Goal: Transaction & Acquisition: Purchase product/service

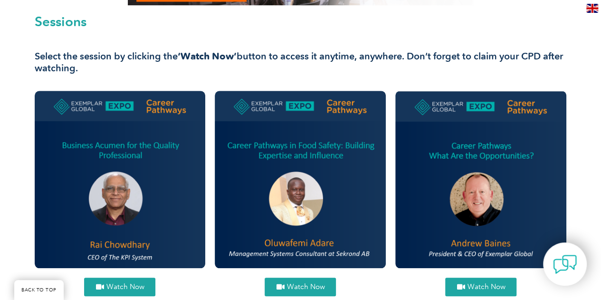
scroll to position [333, 0]
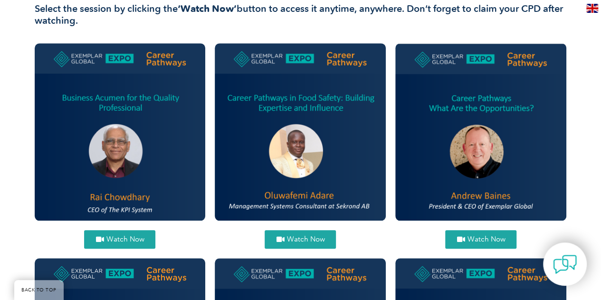
click at [134, 237] on span "Watch Now" at bounding box center [125, 239] width 38 height 7
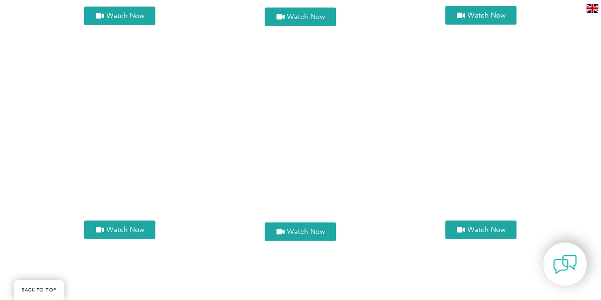
scroll to position [1188, 0]
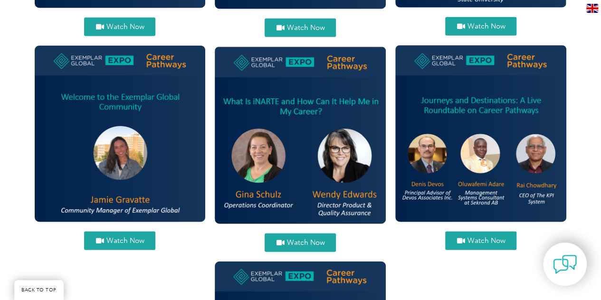
click at [297, 245] on span "Watch Now" at bounding box center [306, 242] width 38 height 7
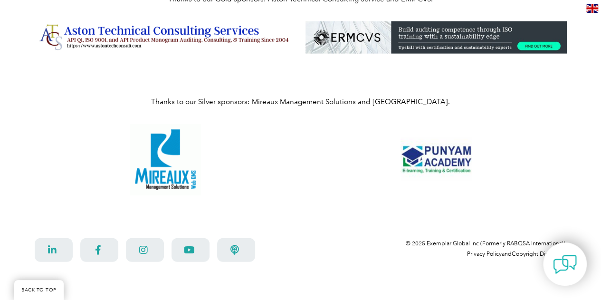
scroll to position [2882, 0]
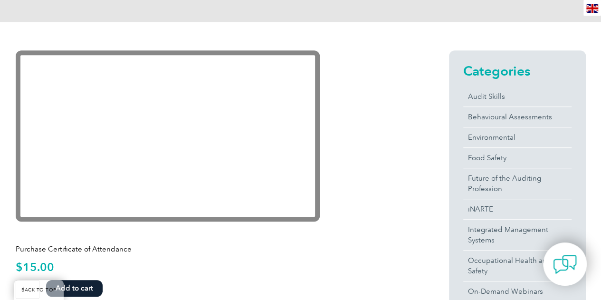
scroll to position [190, 0]
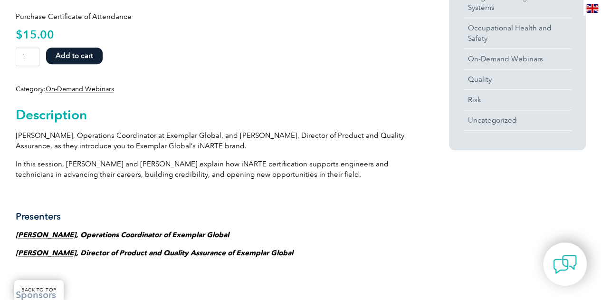
scroll to position [428, 0]
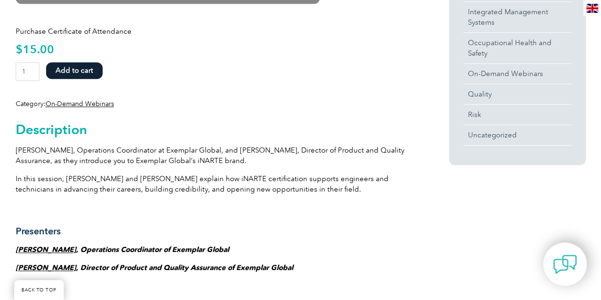
click at [84, 74] on button "Add to cart" at bounding box center [74, 70] width 57 height 17
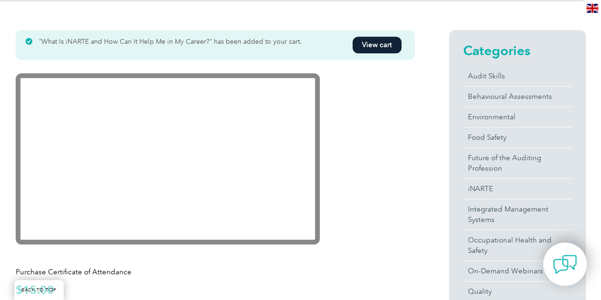
scroll to position [190, 0]
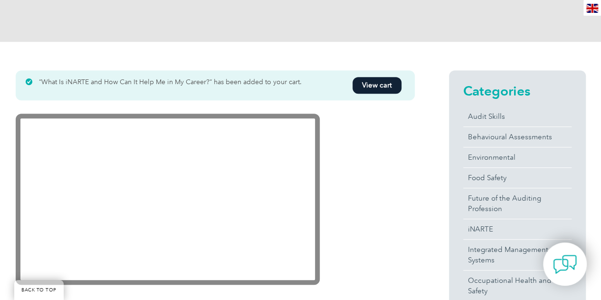
click at [385, 88] on link "View cart" at bounding box center [377, 85] width 49 height 17
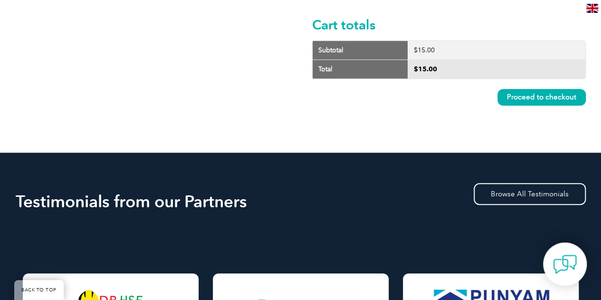
scroll to position [95, 0]
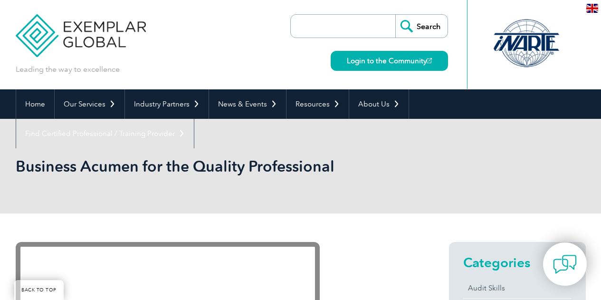
scroll to position [380, 0]
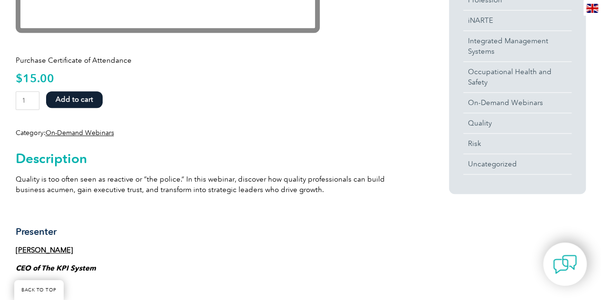
click at [70, 99] on button "Add to cart" at bounding box center [74, 99] width 57 height 17
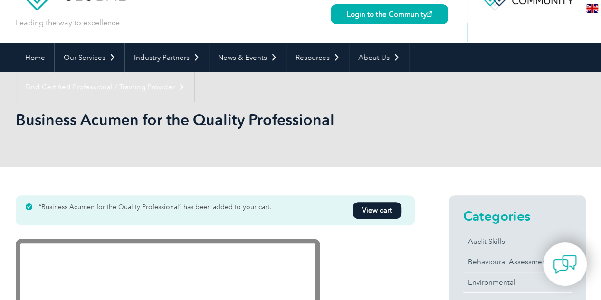
scroll to position [143, 0]
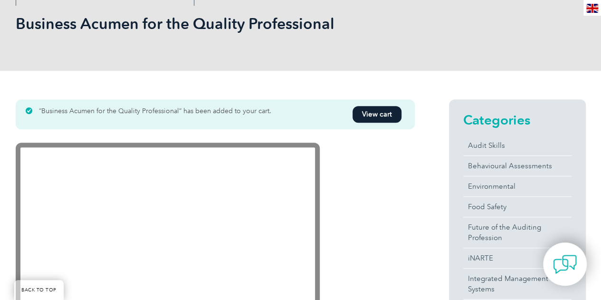
click at [368, 116] on link "View cart" at bounding box center [377, 114] width 49 height 17
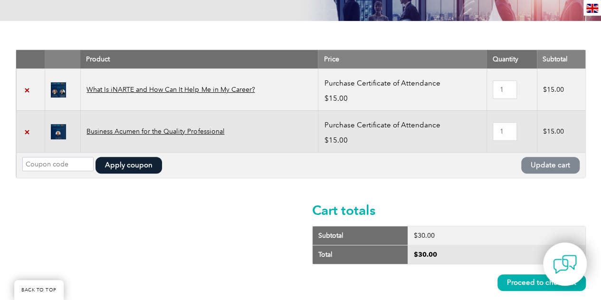
scroll to position [143, 0]
